Goal: Information Seeking & Learning: Get advice/opinions

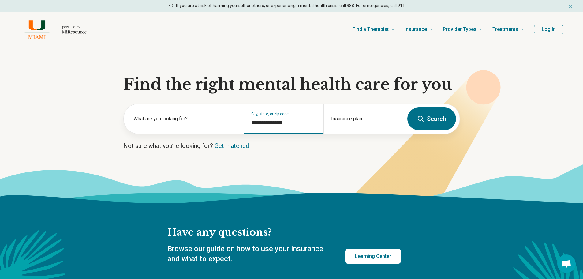
click at [286, 123] on input "**********" at bounding box center [283, 122] width 65 height 7
drag, startPoint x: 284, startPoint y: 123, endPoint x: 207, endPoint y: 123, distance: 76.4
click at [207, 123] on div "**********" at bounding box center [264, 119] width 280 height 30
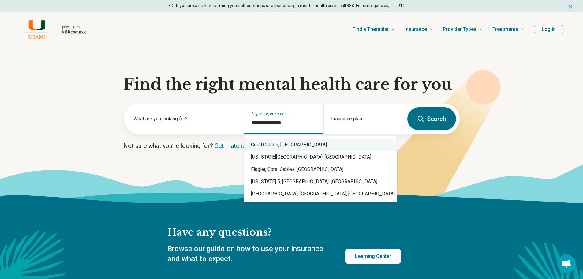
click at [262, 143] on div "Coral Gables, [GEOGRAPHIC_DATA]" at bounding box center [320, 145] width 154 height 12
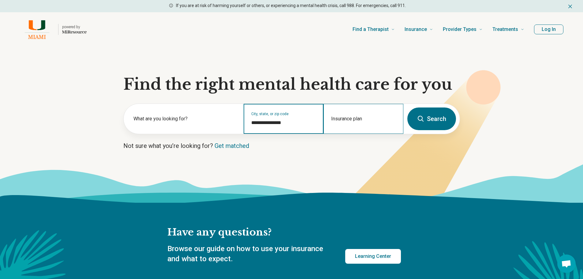
type input "**********"
click at [345, 116] on div "Insurance plan" at bounding box center [363, 119] width 80 height 30
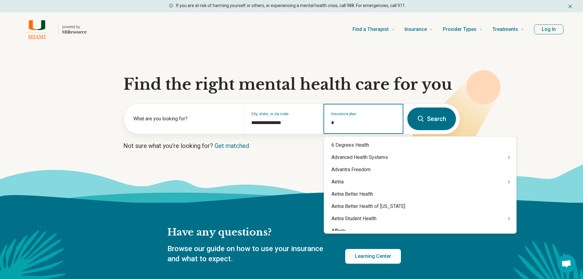
type input "**"
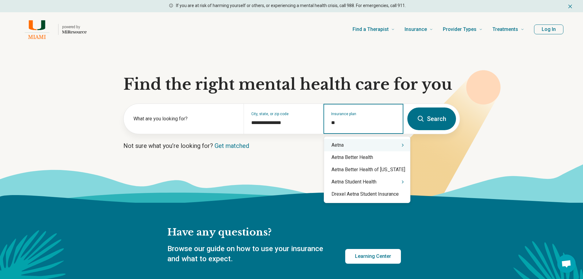
click at [343, 142] on div "Aetna" at bounding box center [367, 145] width 86 height 12
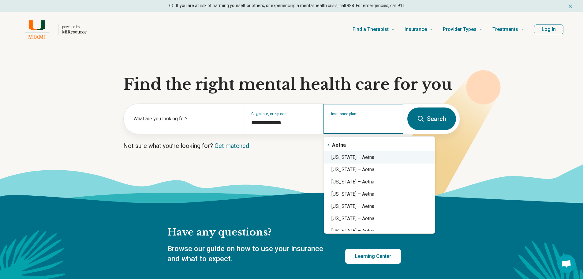
click at [345, 155] on div "Florida – Aetna" at bounding box center [379, 157] width 111 height 12
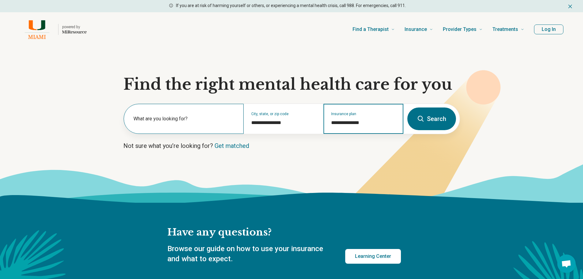
type input "**********"
click at [184, 121] on label "What are you looking for?" at bounding box center [184, 118] width 103 height 7
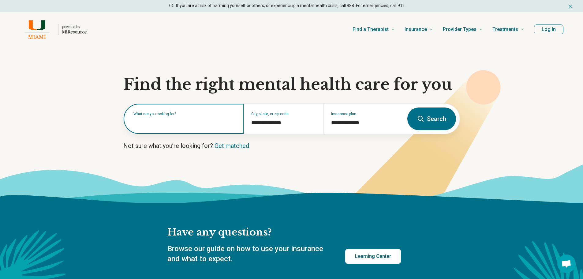
click at [184, 121] on input "text" at bounding box center [184, 121] width 103 height 7
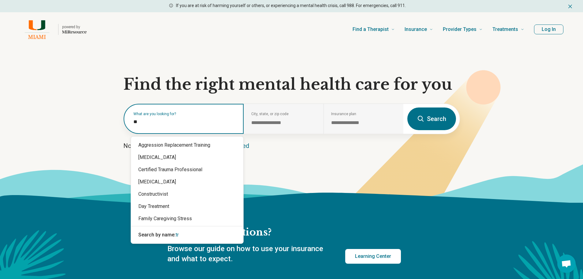
type input "*"
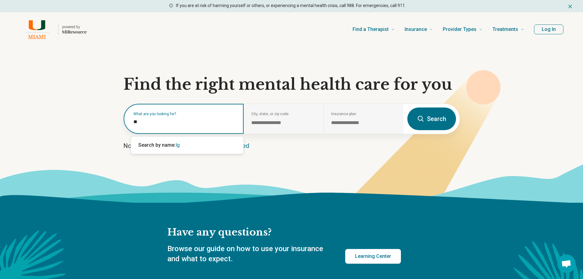
type input "*"
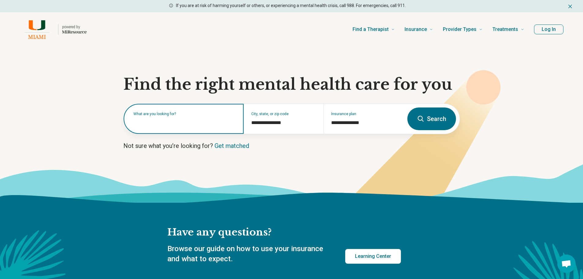
click at [407, 107] on button "Search" at bounding box center [431, 118] width 49 height 23
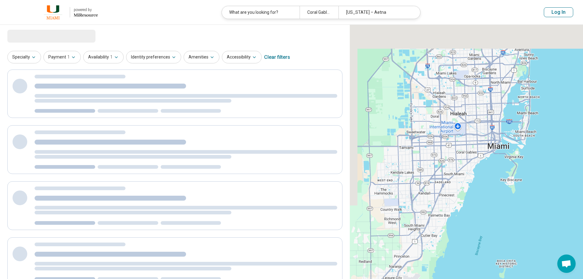
select select "***"
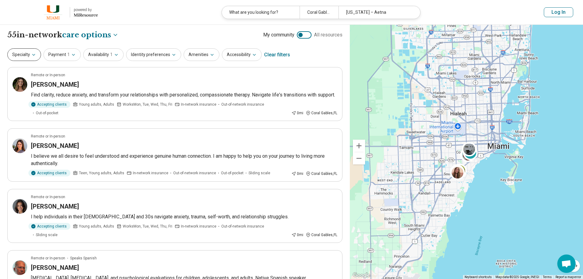
click at [34, 55] on icon "button" at bounding box center [33, 54] width 5 height 5
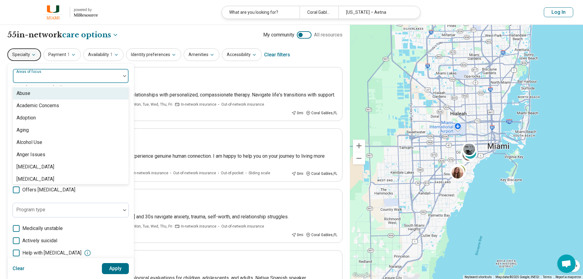
click at [51, 77] on div at bounding box center [66, 78] width 103 height 9
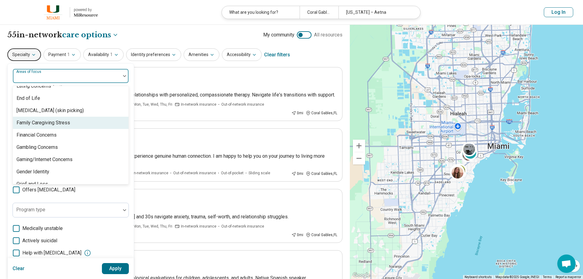
scroll to position [439, 0]
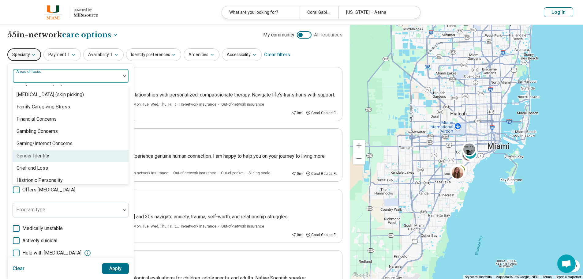
click at [47, 160] on div "Gender Identity" at bounding box center [71, 156] width 116 height 12
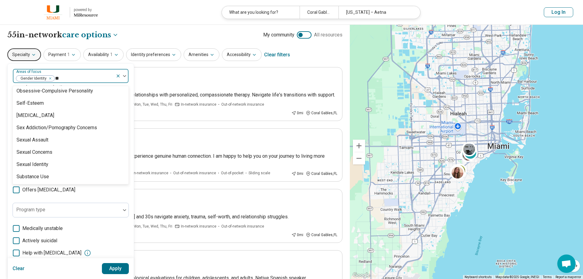
scroll to position [76, 0]
type input "*"
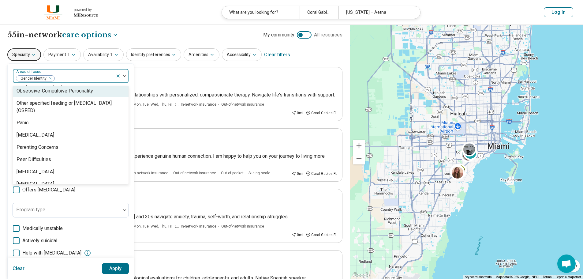
scroll to position [687, 0]
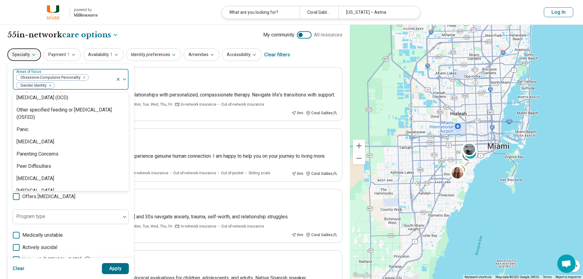
click at [82, 77] on icon "Remove [object Object]" at bounding box center [82, 77] width 4 height 4
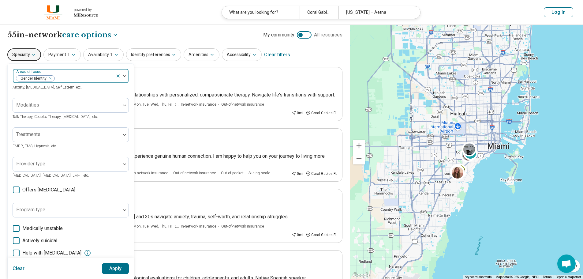
click at [130, 195] on div "Areas of focus Gender Identity Anxiety, Depression, Self-Esteem, etc. Modalitie…" at bounding box center [71, 188] width 126 height 249
click at [112, 267] on button "Apply" at bounding box center [115, 268] width 27 height 11
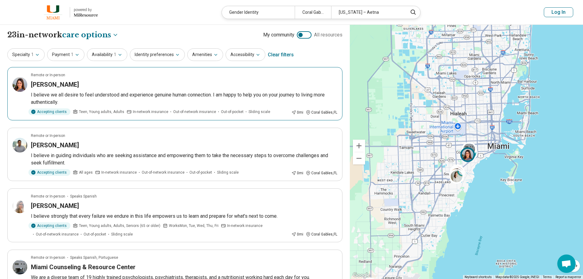
drag, startPoint x: 182, startPoint y: 100, endPoint x: 102, endPoint y: 97, distance: 79.9
click at [102, 97] on p "I believe we all desire to feel understood and experience genuine human connect…" at bounding box center [184, 98] width 306 height 15
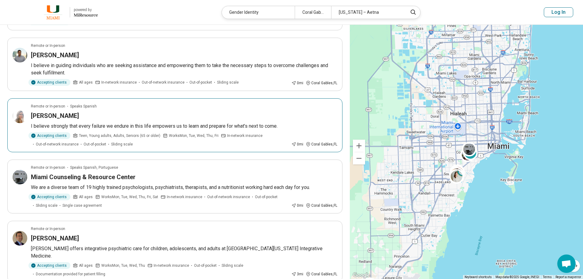
scroll to position [92, 0]
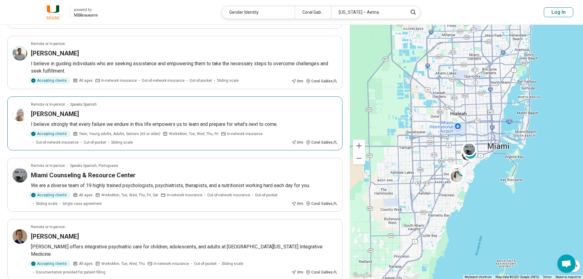
click at [148, 119] on article "Remote or In-person Speaks Spanish Tiffany Perez I believe strongly that every …" at bounding box center [174, 123] width 335 height 54
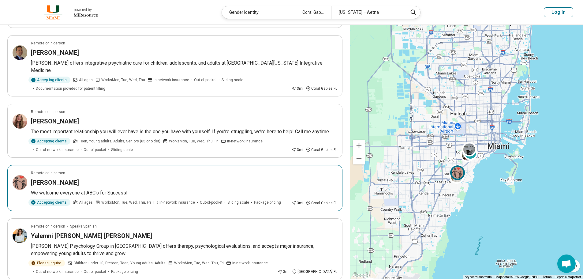
scroll to position [306, 0]
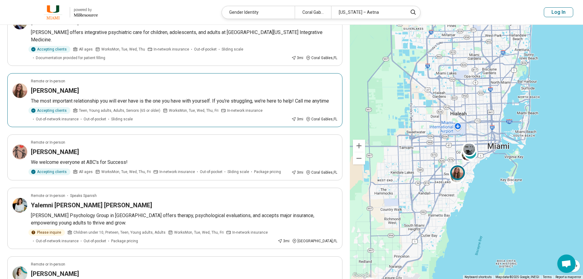
click at [178, 97] on p "The most important relationship you will ever have is the one you have with you…" at bounding box center [184, 100] width 306 height 7
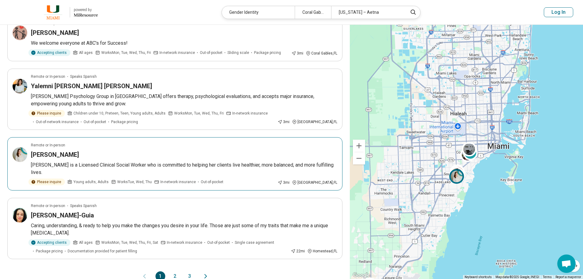
scroll to position [428, 0]
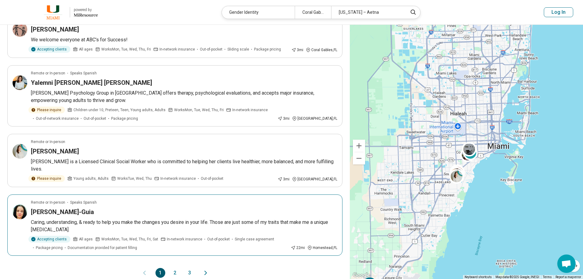
drag, startPoint x: 134, startPoint y: 232, endPoint x: 137, endPoint y: 221, distance: 11.2
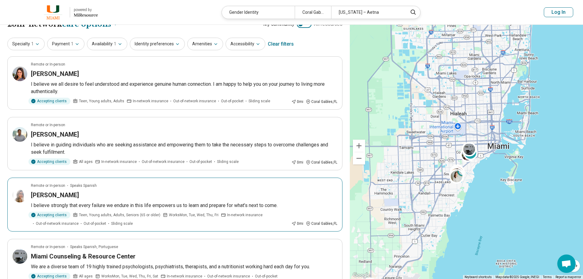
scroll to position [0, 0]
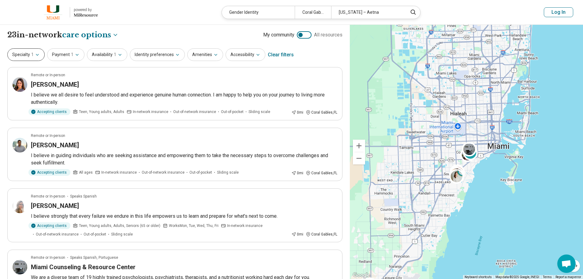
click at [35, 55] on icon "button" at bounding box center [37, 54] width 5 height 5
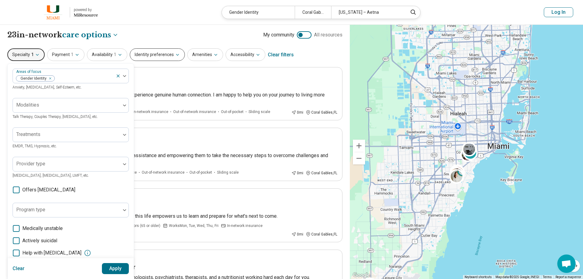
click at [150, 55] on button "Identity preferences" at bounding box center [157, 54] width 55 height 13
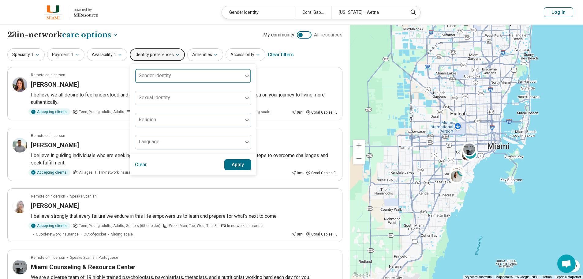
click at [154, 75] on div "Gender identity" at bounding box center [193, 75] width 116 height 15
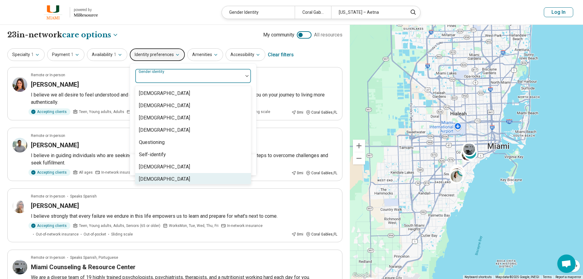
click at [159, 180] on div "Transgender Woman" at bounding box center [164, 178] width 51 height 7
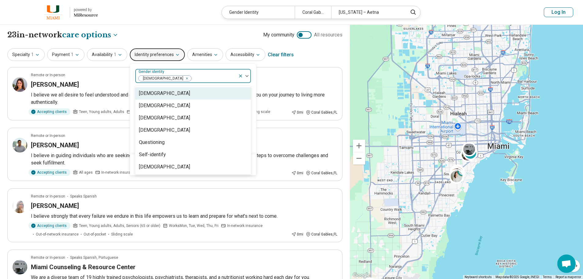
click at [312, 58] on div "Specialty 1 Payment 1 Availability 1 Identity preferences option Transgender Wo…" at bounding box center [174, 54] width 335 height 15
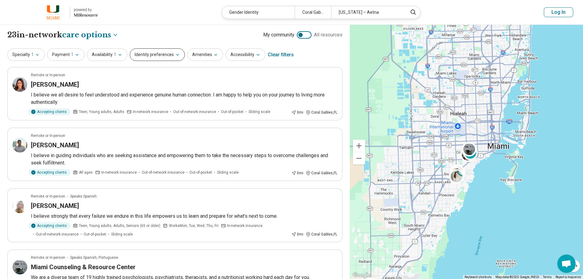
click at [169, 56] on button "Identity preferences" at bounding box center [157, 54] width 55 height 13
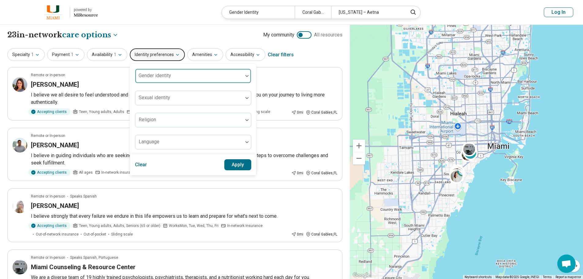
click at [158, 77] on div "Gender identity" at bounding box center [193, 75] width 116 height 15
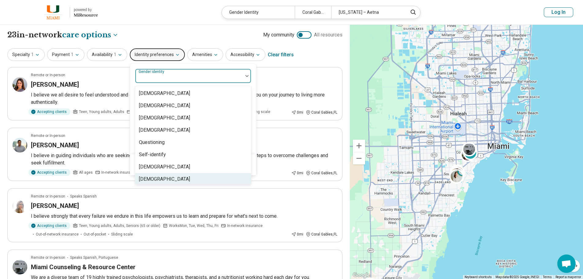
click at [159, 179] on div "Transgender Woman" at bounding box center [164, 178] width 51 height 7
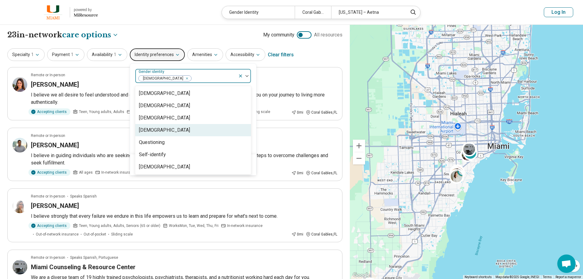
click at [171, 129] on div "Non-binary" at bounding box center [193, 130] width 116 height 12
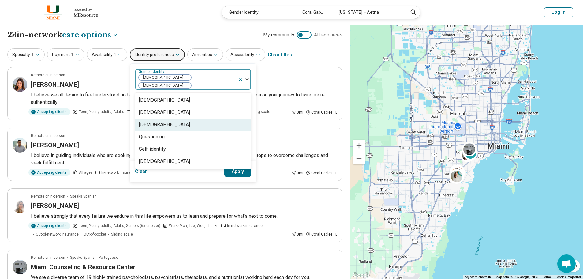
click at [172, 118] on div "Genderqueer" at bounding box center [193, 124] width 116 height 12
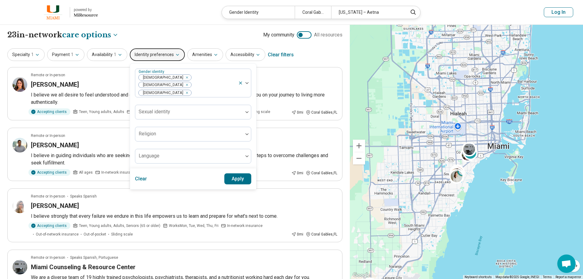
click at [238, 173] on button "Apply" at bounding box center [237, 178] width 27 height 11
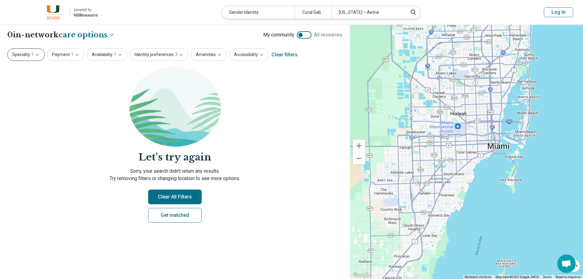
click at [34, 56] on button "Specialty 1" at bounding box center [25, 54] width 37 height 13
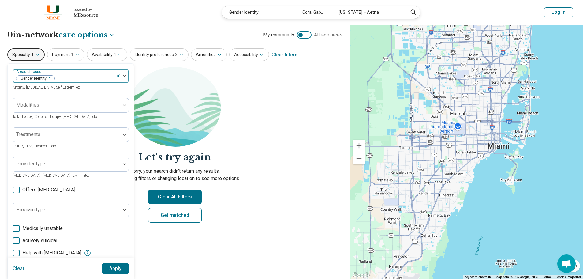
click at [49, 80] on icon "Remove [object Object]" at bounding box center [48, 78] width 4 height 4
click at [115, 266] on button "Apply" at bounding box center [115, 268] width 27 height 11
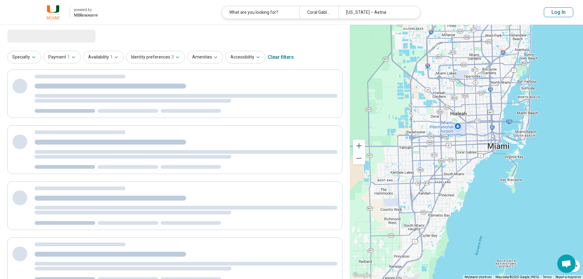
select select "***"
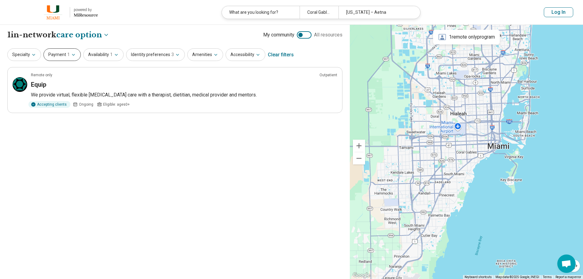
click at [67, 54] on span "1" at bounding box center [68, 54] width 2 height 6
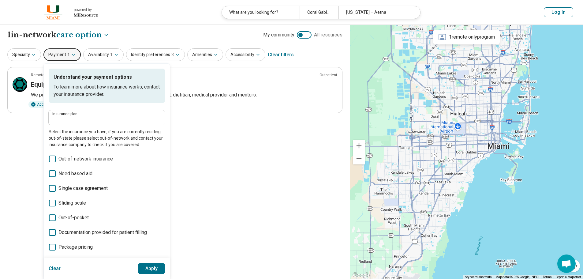
type input "**********"
click at [97, 55] on button "Availability 1" at bounding box center [103, 54] width 40 height 13
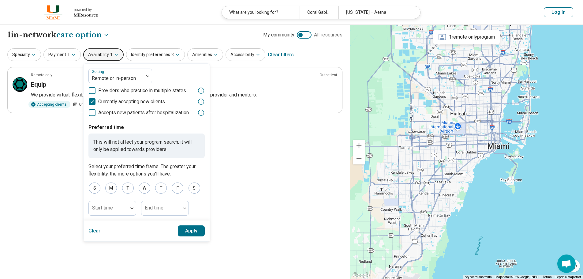
click at [26, 150] on div "**********" at bounding box center [175, 152] width 350 height 254
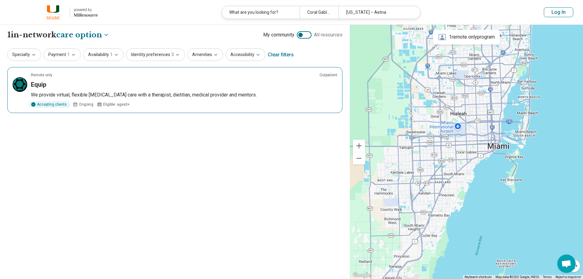
click at [231, 91] on p "We provide virtual, flexible eating disorder care with a therapist, dietitian, …" at bounding box center [184, 94] width 306 height 7
click at [177, 54] on button "Identity preferences 3" at bounding box center [155, 54] width 59 height 13
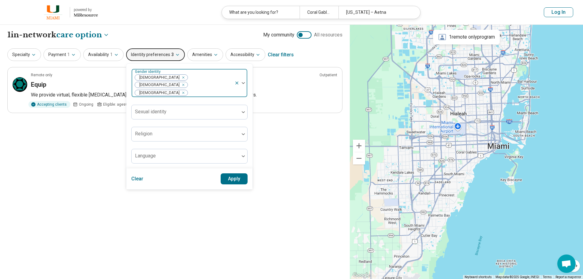
click at [179, 91] on icon "Remove [object Object]" at bounding box center [181, 93] width 4 height 4
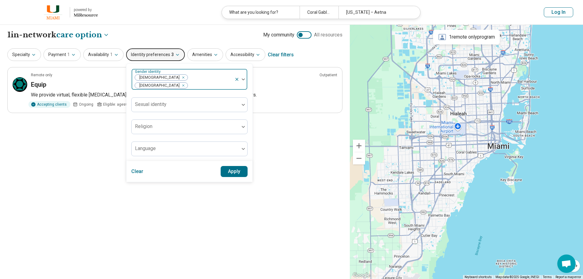
click at [228, 167] on button "Apply" at bounding box center [233, 171] width 27 height 11
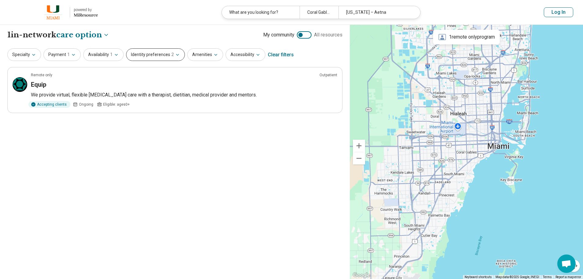
click at [166, 57] on button "Identity preferences 2" at bounding box center [155, 54] width 59 height 13
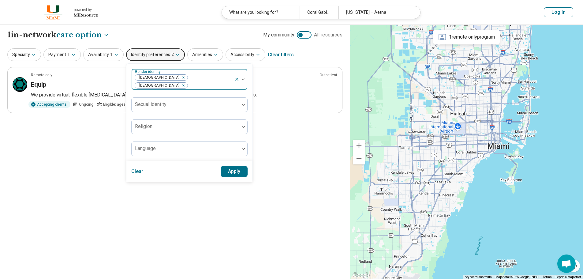
click at [179, 79] on icon "Remove [object Object]" at bounding box center [181, 77] width 4 height 4
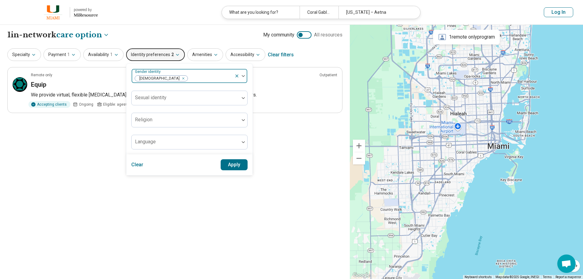
click at [224, 167] on button "Apply" at bounding box center [233, 164] width 27 height 11
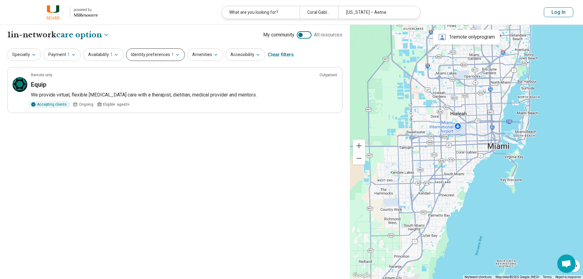
click at [162, 56] on button "Identity preferences 1" at bounding box center [155, 54] width 59 height 13
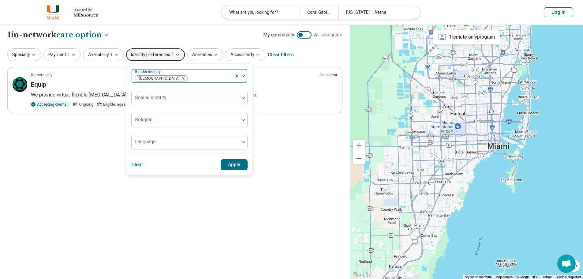
click at [178, 78] on div "Remove [object Object]" at bounding box center [181, 78] width 7 height 7
click at [229, 165] on button "Apply" at bounding box center [233, 164] width 27 height 11
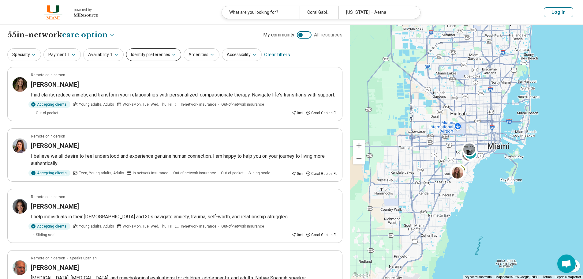
click at [163, 53] on button "Identity preferences" at bounding box center [153, 54] width 55 height 13
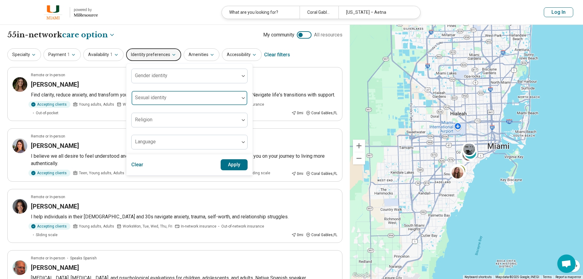
click at [158, 99] on div "Sexual identity" at bounding box center [189, 98] width 116 height 15
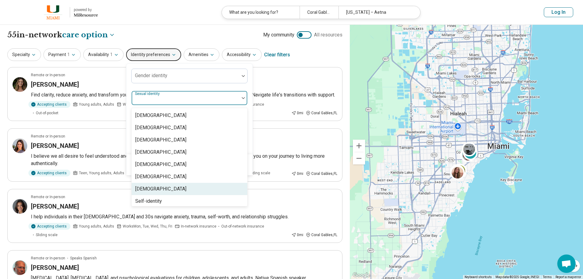
click at [152, 191] on div "Queer" at bounding box center [189, 189] width 116 height 12
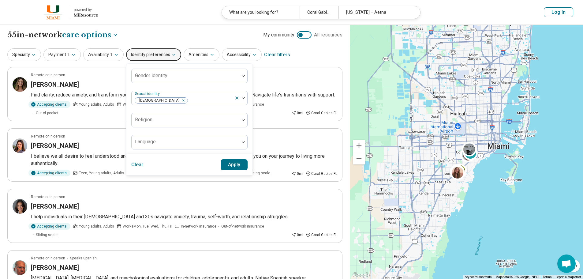
click at [239, 87] on div "Gender identity Sexual identity Queer Religion Language" at bounding box center [189, 108] width 116 height 81
click at [236, 164] on button "Apply" at bounding box center [233, 164] width 27 height 11
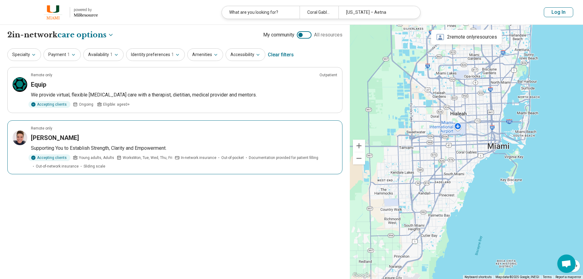
click at [230, 150] on p "Supporting You to Establish Strength, Clarity and Empowerment." at bounding box center [184, 147] width 306 height 7
click at [171, 55] on button "Identity preferences 1" at bounding box center [155, 54] width 59 height 13
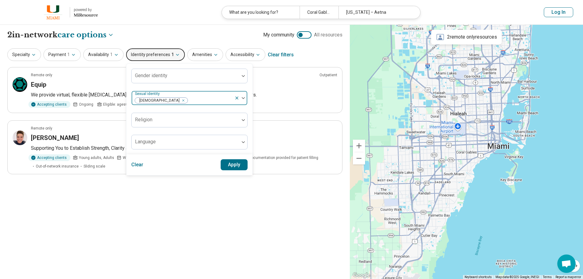
click at [179, 102] on icon "Remove [object Object]" at bounding box center [181, 100] width 4 height 4
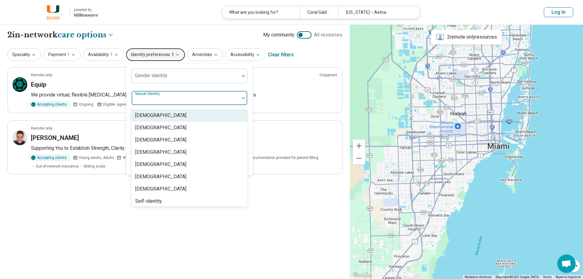
click at [151, 102] on div at bounding box center [185, 100] width 103 height 9
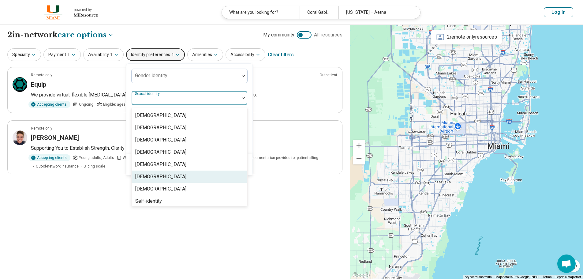
click at [148, 176] on div "Pansexual" at bounding box center [160, 176] width 51 height 7
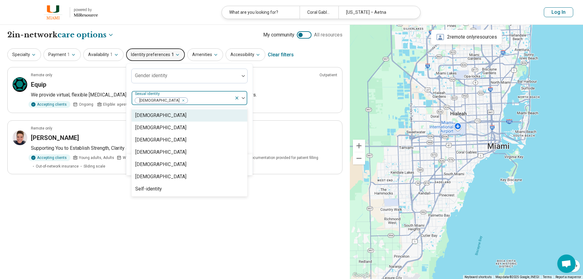
click at [178, 100] on div "Remove [object Object]" at bounding box center [181, 100] width 7 height 7
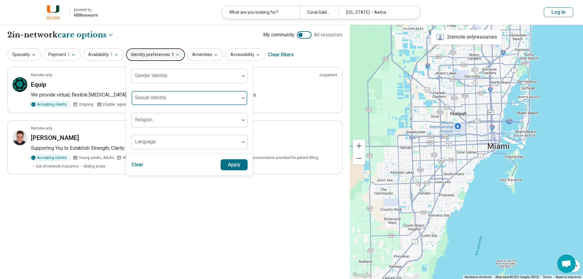
drag, startPoint x: 271, startPoint y: 192, endPoint x: 260, endPoint y: 183, distance: 13.9
click at [271, 193] on div "**********" at bounding box center [175, 152] width 350 height 254
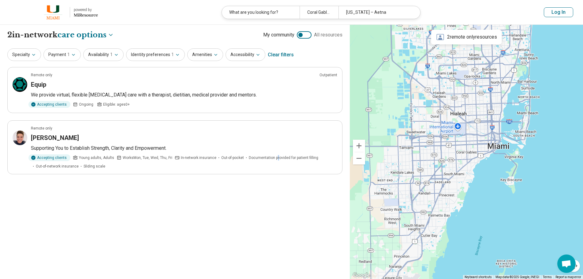
drag, startPoint x: 152, startPoint y: 52, endPoint x: 160, endPoint y: 63, distance: 13.9
click at [152, 52] on button "Identity preferences 1" at bounding box center [155, 54] width 59 height 13
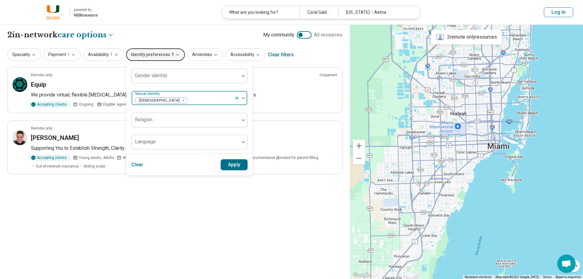
click at [179, 100] on icon "Remove [object Object]" at bounding box center [181, 100] width 4 height 4
click at [225, 164] on button "Apply" at bounding box center [233, 164] width 27 height 11
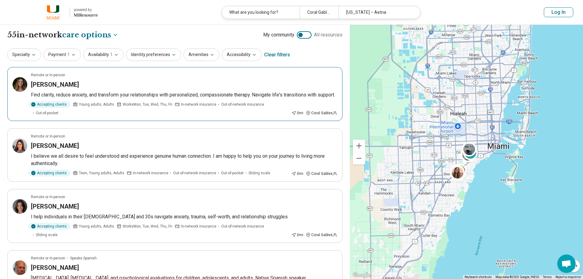
click at [141, 85] on div "Alexandra Vavoulis" at bounding box center [184, 84] width 306 height 9
click at [241, 152] on p "I believe we all desire to feel understood and experience genuine human connect…" at bounding box center [184, 159] width 306 height 15
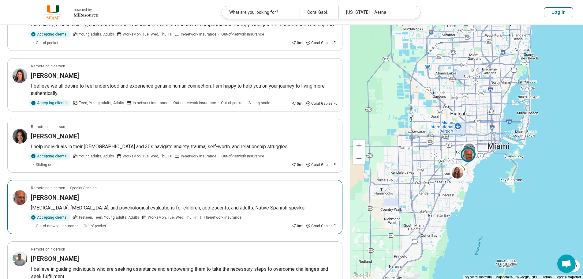
scroll to position [122, 0]
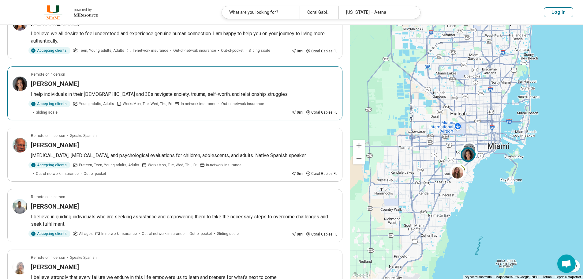
click at [226, 86] on div "Danielle Handal" at bounding box center [184, 84] width 306 height 9
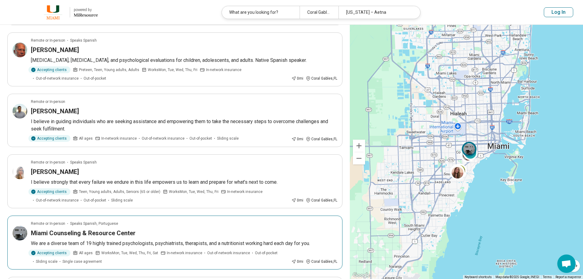
scroll to position [245, 0]
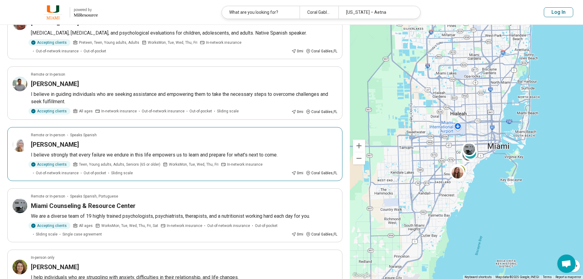
click at [210, 140] on div "Tiffany Perez" at bounding box center [184, 144] width 306 height 9
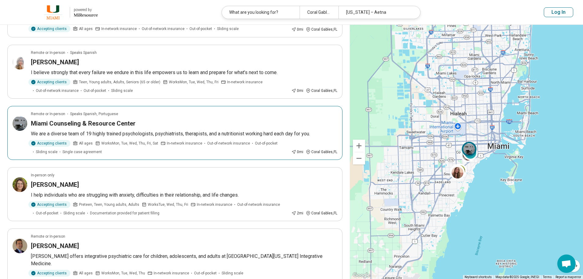
scroll to position [336, 0]
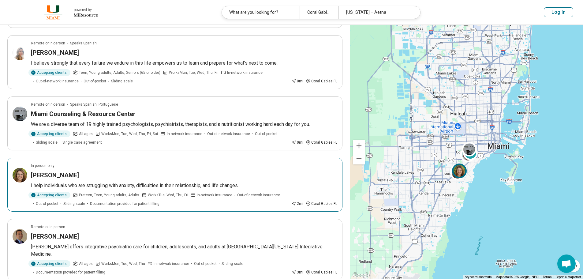
click at [231, 171] on div "Elise Suna" at bounding box center [184, 175] width 306 height 9
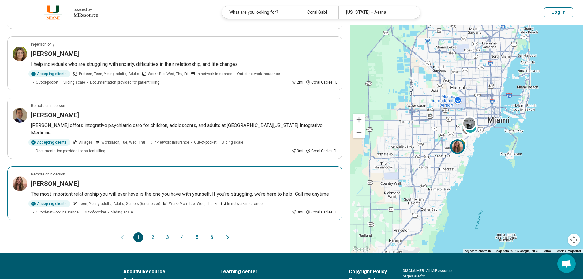
scroll to position [459, 0]
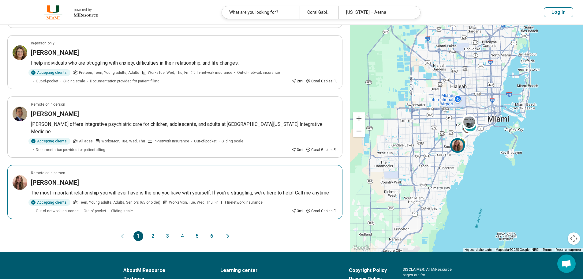
click at [169, 189] on p "The most important relationship you will ever have is the one you have with you…" at bounding box center [184, 192] width 306 height 7
click at [154, 231] on button "2" at bounding box center [153, 236] width 10 height 10
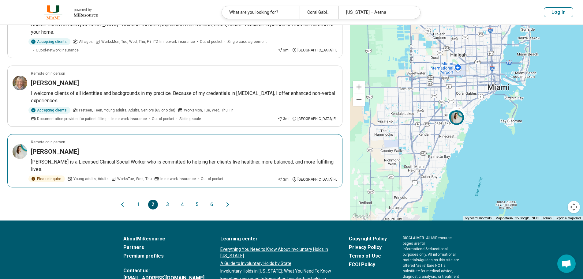
scroll to position [520, 0]
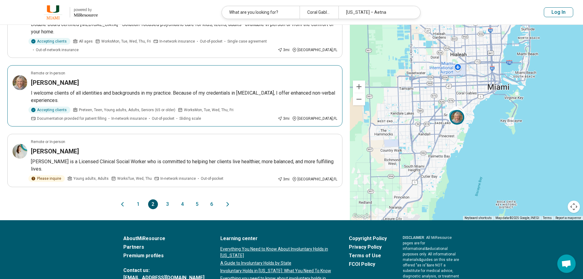
click at [184, 79] on article "Remote or In-person Billie Bivins I welcome clients of all identities and backg…" at bounding box center [174, 95] width 335 height 61
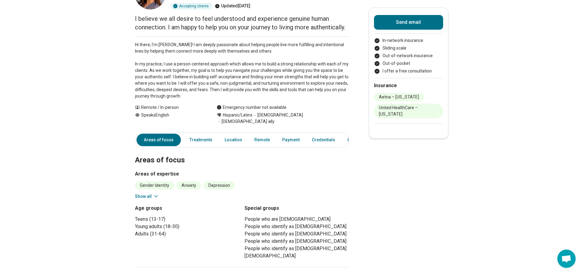
scroll to position [61, 0]
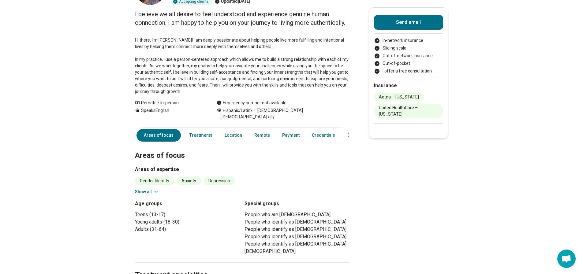
click at [157, 191] on icon at bounding box center [155, 192] width 3 height 2
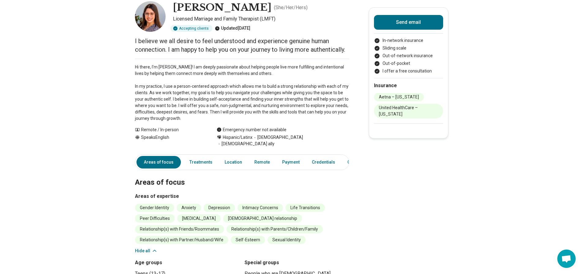
scroll to position [0, 0]
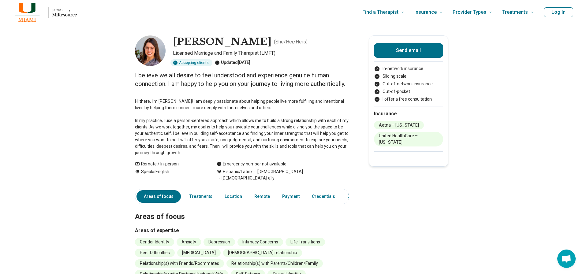
drag, startPoint x: 177, startPoint y: 39, endPoint x: 263, endPoint y: 43, distance: 86.3
click at [263, 43] on h1 "[PERSON_NAME]" at bounding box center [222, 41] width 98 height 13
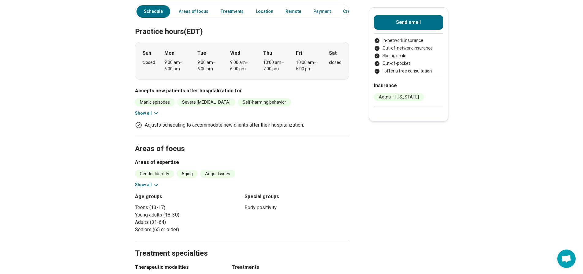
scroll to position [183, 0]
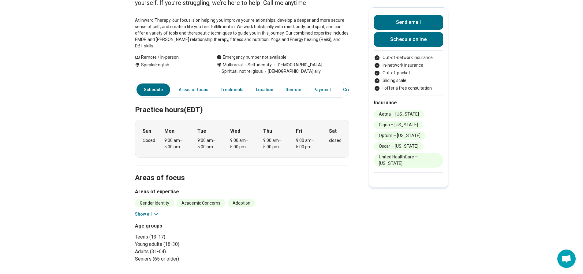
scroll to position [92, 0]
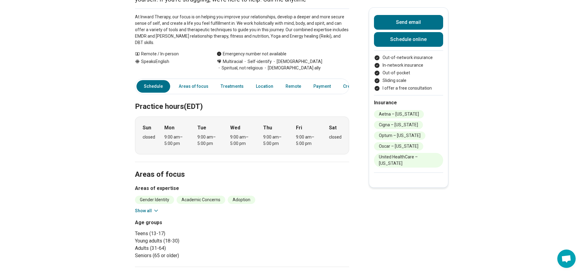
click at [158, 208] on icon at bounding box center [156, 211] width 6 height 6
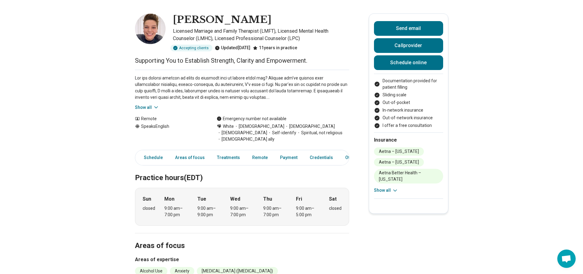
scroll to position [31, 0]
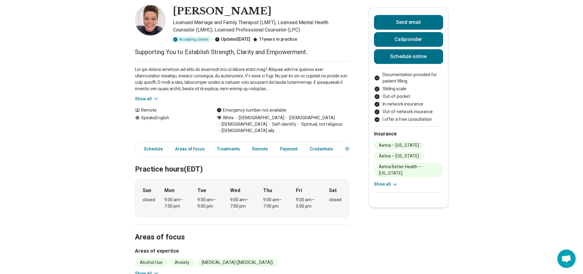
click at [158, 96] on icon at bounding box center [156, 99] width 6 height 6
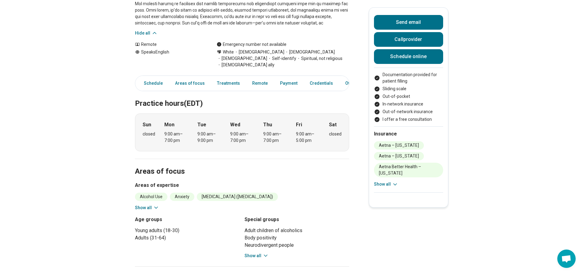
scroll to position [183, 0]
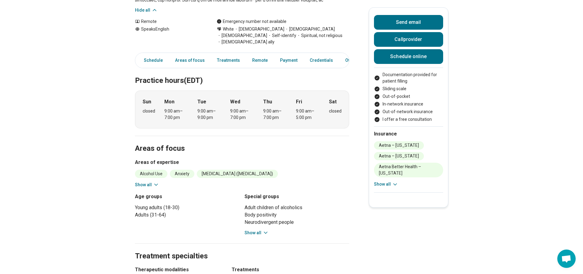
click at [156, 182] on icon at bounding box center [156, 185] width 6 height 6
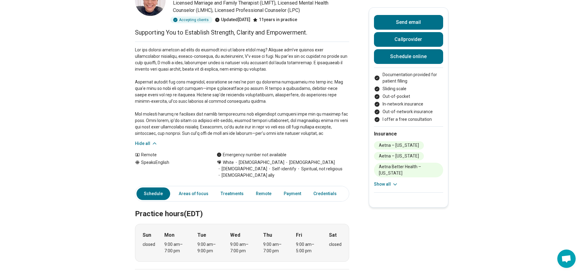
scroll to position [0, 0]
